Goal: Information Seeking & Learning: Check status

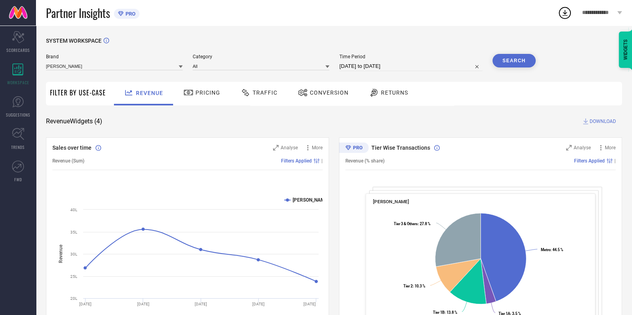
click at [261, 94] on span "Traffic" at bounding box center [265, 93] width 25 height 6
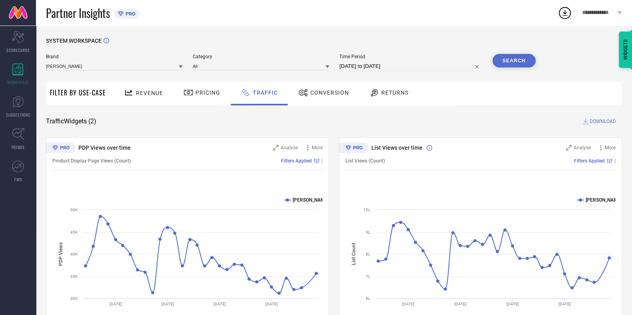
select select "7"
select select "2025"
select select "8"
select select "2025"
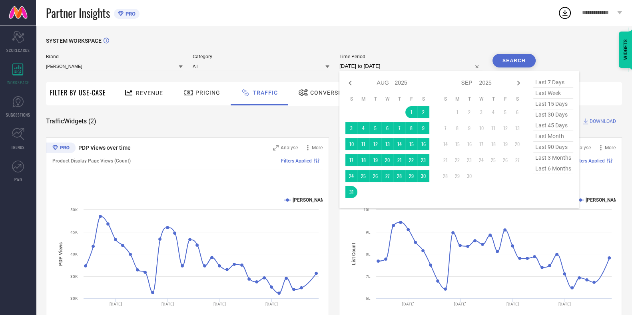
click at [381, 70] on input "[DATE] to [DATE]" at bounding box center [410, 67] width 143 height 10
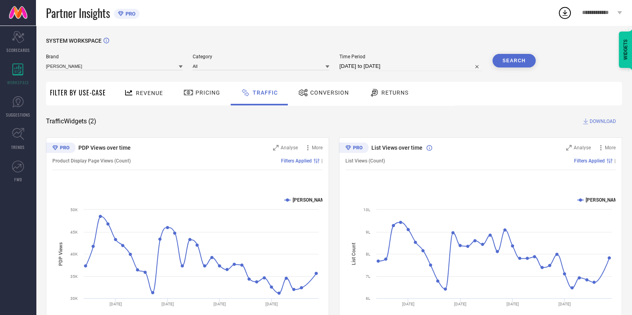
click at [400, 30] on div "SYSTEM WORKSPACE Brand LAKSHITA Category All Time Period 01-08-2025 to 31-08-20…" at bounding box center [334, 188] width 596 height 324
select select "7"
select select "2025"
select select "8"
select select "2025"
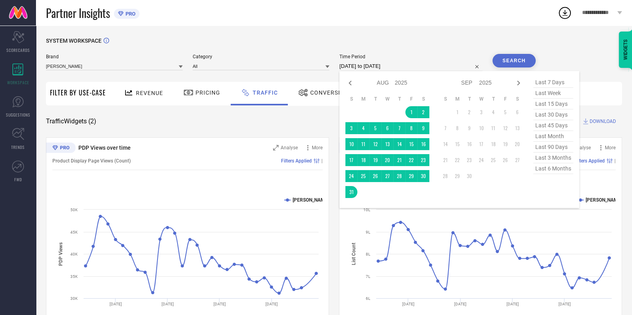
click at [357, 64] on input "[DATE] to [DATE]" at bounding box center [410, 67] width 143 height 10
click at [354, 81] on icon at bounding box center [350, 83] width 10 height 10
select select "6"
select select "2025"
select select "7"
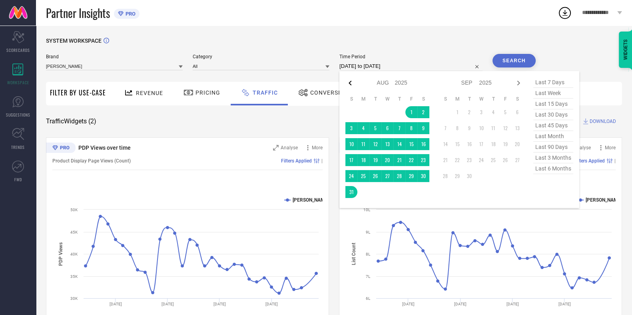
select select "2025"
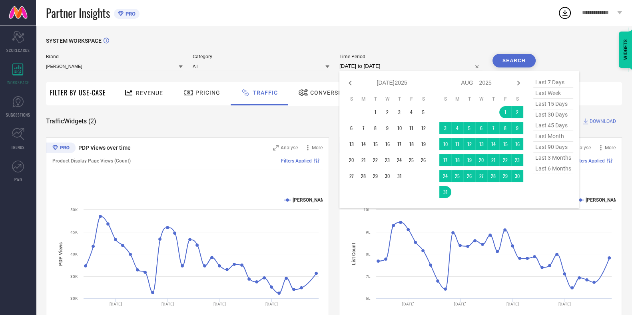
click at [354, 81] on icon at bounding box center [350, 83] width 10 height 10
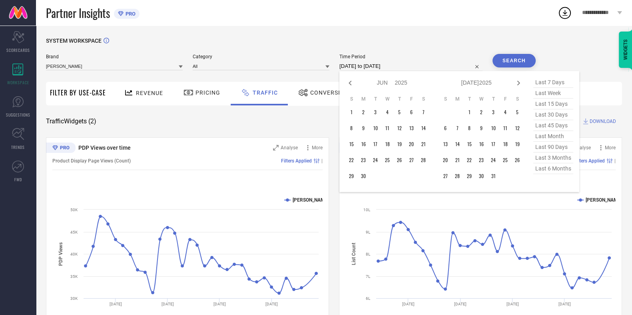
click at [354, 81] on icon at bounding box center [350, 83] width 10 height 10
select select "3"
select select "2025"
select select "4"
select select "2025"
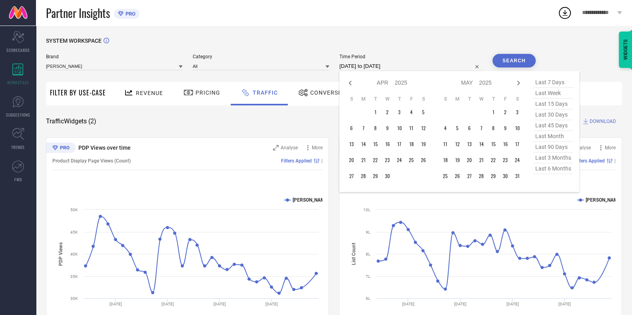
click at [354, 81] on icon at bounding box center [350, 83] width 10 height 10
select select "1"
select select "2025"
select select "2"
select select "2025"
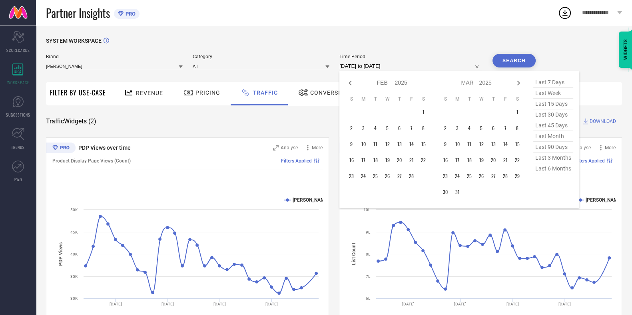
click at [354, 81] on icon at bounding box center [350, 83] width 10 height 10
select select "2025"
select select "1"
select select "2025"
click at [354, 81] on icon at bounding box center [350, 83] width 10 height 10
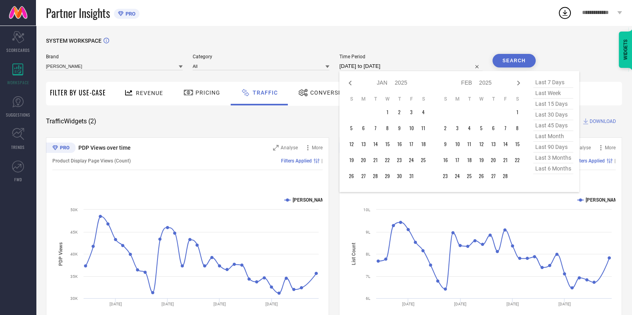
select select "11"
select select "2024"
select select "2025"
click at [354, 81] on icon at bounding box center [350, 83] width 10 height 10
select select "10"
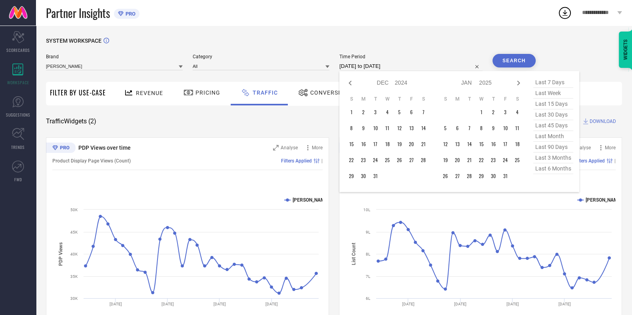
select select "2024"
select select "11"
select select "2024"
click at [354, 81] on icon at bounding box center [350, 83] width 10 height 10
select select "8"
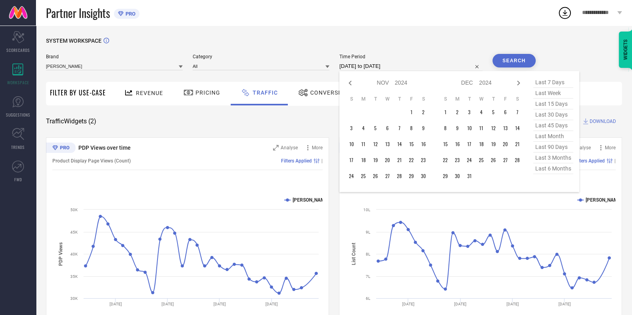
select select "2024"
select select "9"
select select "2024"
click at [354, 81] on icon at bounding box center [350, 83] width 10 height 10
select select "7"
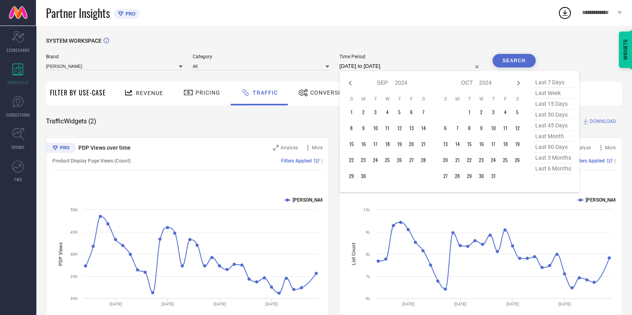
select select "2024"
select select "8"
select select "2024"
click at [354, 81] on icon at bounding box center [350, 83] width 10 height 10
select select "6"
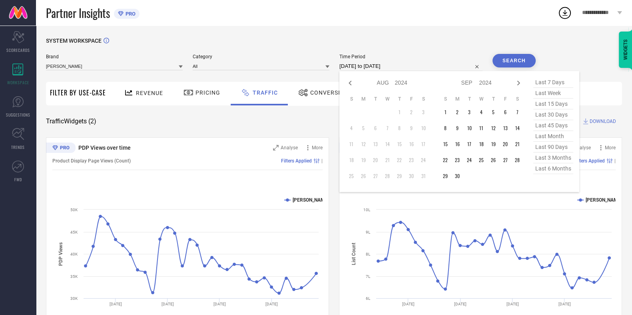
select select "2024"
select select "7"
select select "2024"
click at [354, 81] on icon at bounding box center [350, 83] width 10 height 10
select select "5"
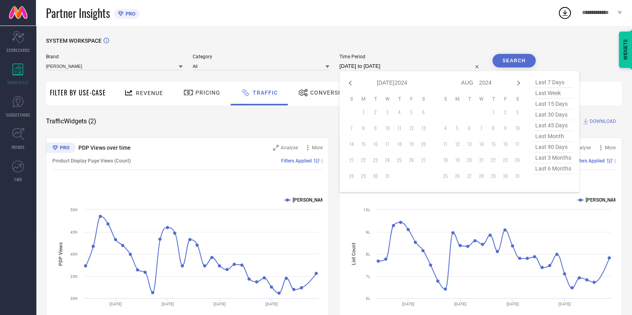
select select "2024"
select select "6"
select select "2024"
click at [520, 83] on icon at bounding box center [518, 83] width 3 height 5
select select "6"
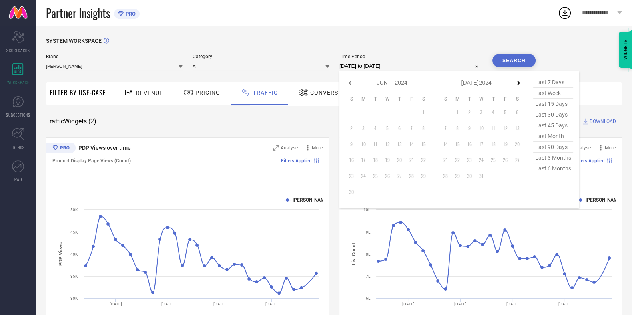
select select "2024"
select select "7"
select select "2024"
click at [520, 83] on icon at bounding box center [518, 83] width 3 height 5
select select "7"
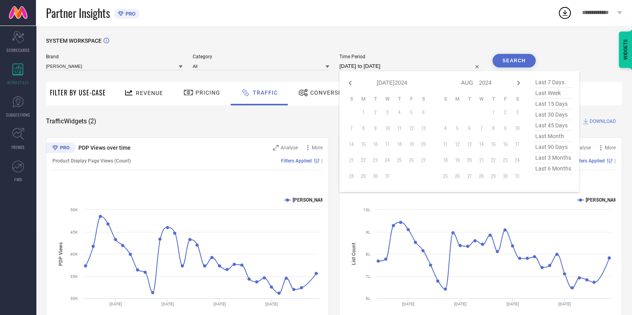
select select "2024"
select select "8"
select select "2024"
click at [454, 116] on table "S M T W T F S 1 2 3 4 5 6 7 8 9 10 11 12 13 14 15 16 17 18 19 20 21 22 23 24 25…" at bounding box center [481, 139] width 84 height 94
type input "01-09-2024 to 02-09-2024"
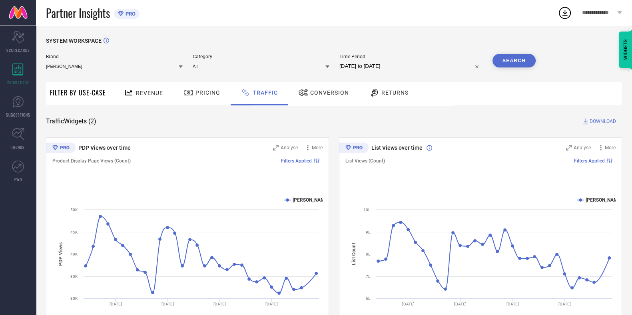
select select "8"
select select "2024"
select select "9"
select select "2024"
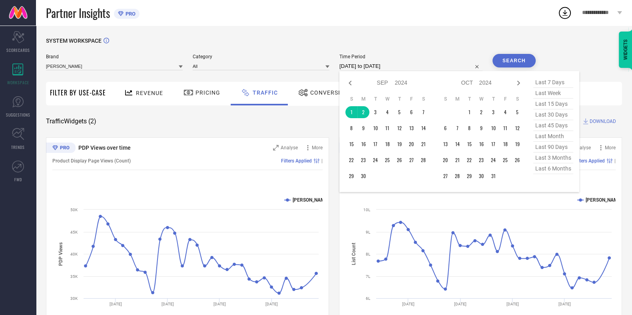
click at [386, 65] on input "01-09-2024 to 02-09-2024" at bounding box center [410, 67] width 143 height 10
click at [355, 112] on td "1" at bounding box center [351, 112] width 12 height 12
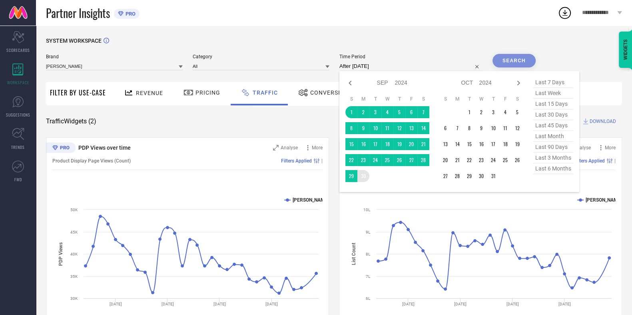
type input "01-09-2024 to 30-09-2024"
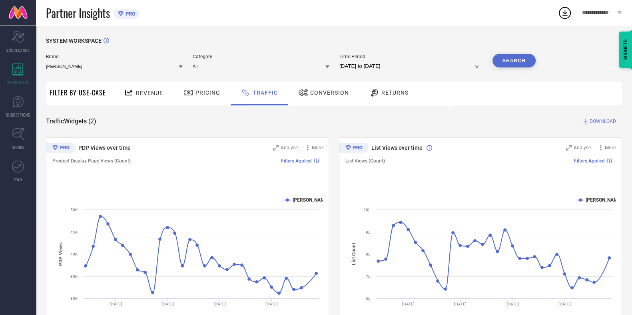
click at [521, 60] on button "Search" at bounding box center [514, 61] width 43 height 14
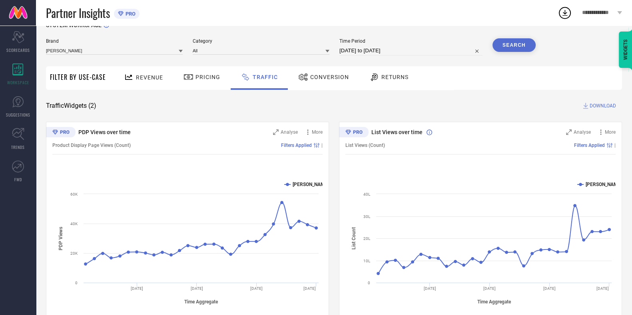
scroll to position [16, 0]
click at [390, 45] on div "Time Period 01-09-2024 to 30-09-2024" at bounding box center [410, 46] width 143 height 17
select select "8"
select select "2024"
select select "9"
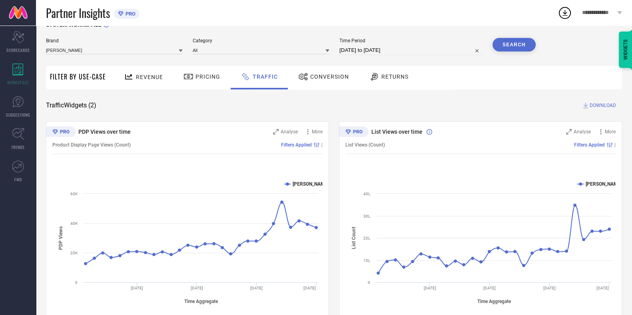
select select "2024"
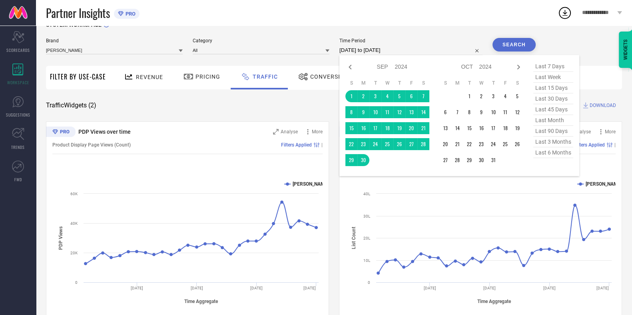
click at [382, 49] on input "01-09-2024 to 30-09-2024" at bounding box center [410, 51] width 143 height 10
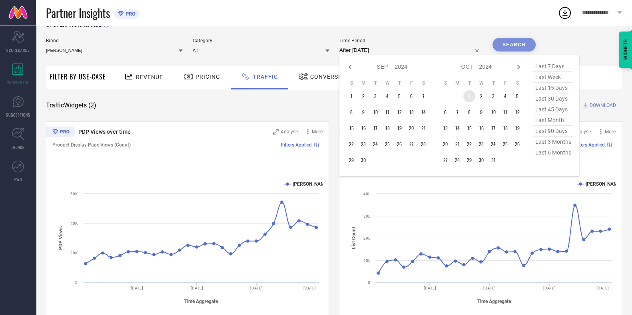
click at [474, 97] on td "1" at bounding box center [469, 96] width 12 height 12
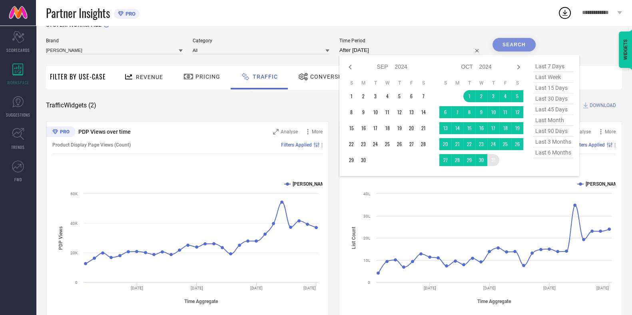
click at [499, 155] on table "S M T W T F S 1 2 3 4 5 6 7 8 9 10 11 12 13 14 15 16 17 18 19 20 21 22 23 24 25…" at bounding box center [481, 123] width 84 height 94
type input "01-10-2024 to 31-10-2024"
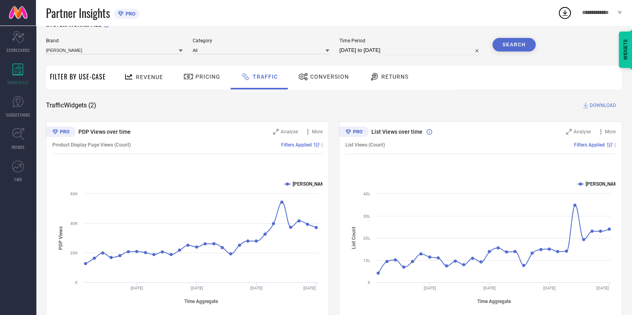
click at [512, 44] on button "Search" at bounding box center [514, 45] width 43 height 14
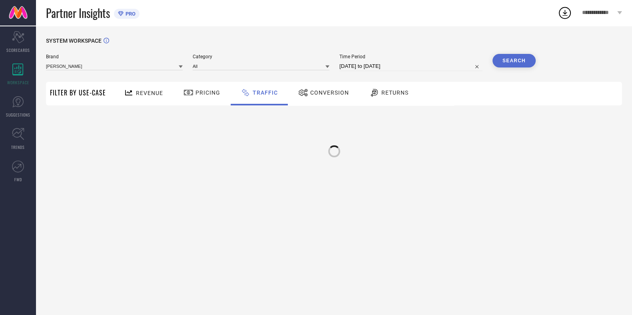
scroll to position [0, 0]
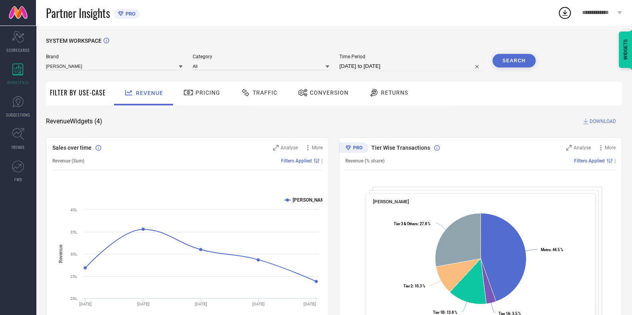
select select "7"
select select "2025"
select select "8"
select select "2025"
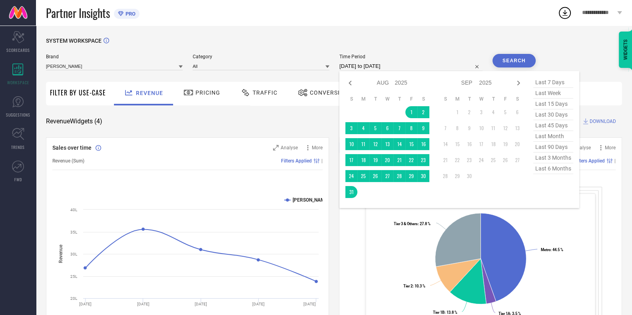
click at [371, 63] on input "[DATE] to [DATE]" at bounding box center [410, 67] width 143 height 10
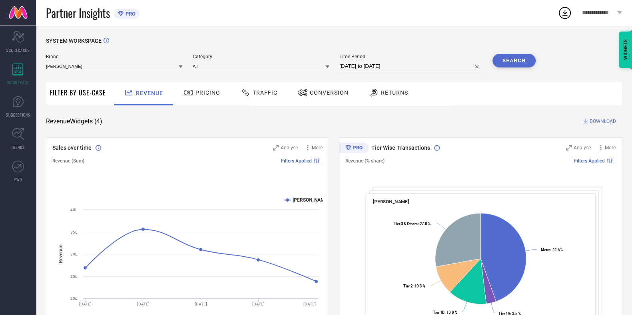
click at [269, 90] on span "Traffic" at bounding box center [265, 93] width 25 height 6
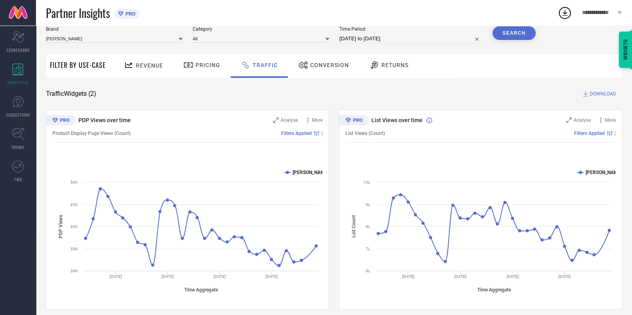
scroll to position [28, 0]
